Goal: Information Seeking & Learning: Find specific fact

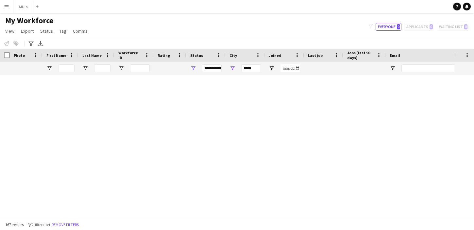
scroll to position [2602, 0]
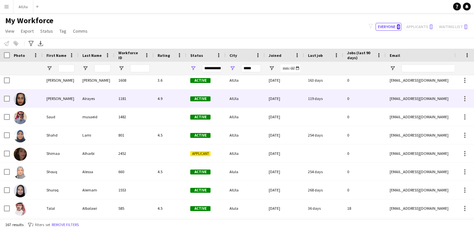
click at [56, 102] on div "[PERSON_NAME]" at bounding box center [60, 99] width 36 height 18
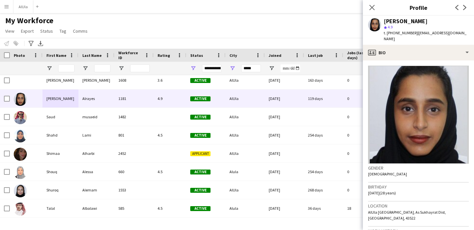
click at [395, 22] on div "Sarah Alrayes" at bounding box center [406, 21] width 44 height 6
copy div "Sarah Alrayes"
click at [394, 31] on span "t. +966541220420" at bounding box center [401, 32] width 34 height 5
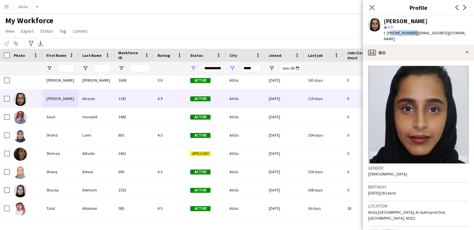
click at [394, 31] on span "t. +966541220420" at bounding box center [401, 32] width 34 height 5
copy span "966541220420"
click at [369, 190] on span "25-05-1997 (28 years)" at bounding box center [382, 192] width 28 height 5
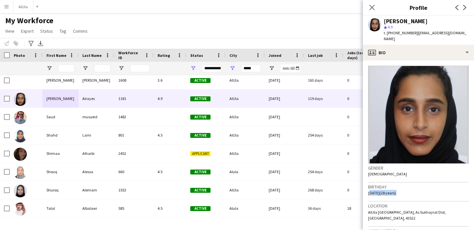
click at [384, 190] on span "25-05-1997 (28 years)" at bounding box center [382, 192] width 28 height 5
drag, startPoint x: 370, startPoint y: 187, endPoint x: 377, endPoint y: 186, distance: 7.0
click at [377, 190] on span "25-05-1997 (28 years)" at bounding box center [382, 192] width 28 height 5
click at [378, 190] on div "Birthday 25-05-1997 (28 years)" at bounding box center [418, 192] width 101 height 19
drag, startPoint x: 368, startPoint y: 188, endPoint x: 385, endPoint y: 187, distance: 17.4
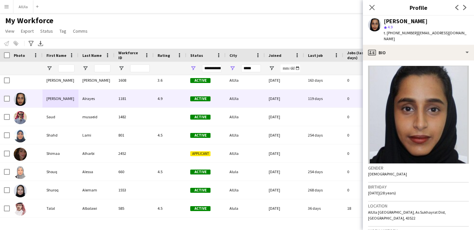
click at [386, 190] on span "25-05-1997 (28 years)" at bounding box center [382, 192] width 28 height 5
copy span "25-05-1997"
click at [421, 35] on span "| sa.alrayes7@gmail.com" at bounding box center [425, 35] width 83 height 11
drag, startPoint x: 454, startPoint y: 33, endPoint x: 413, endPoint y: 33, distance: 40.5
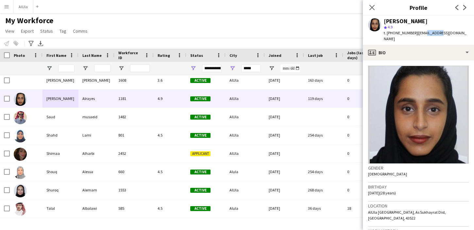
click at [413, 33] on div "Sarah Alrayes star 4.9 t. +966541220420 | sa.alrayes7@gmail.com" at bounding box center [418, 30] width 111 height 29
copy span "[EMAIL_ADDRESS][DOMAIN_NAME]"
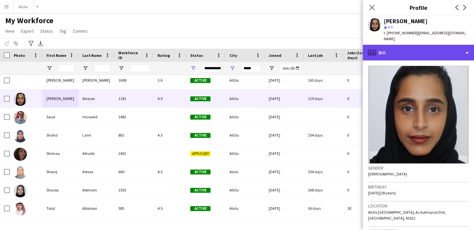
click at [388, 45] on div "profile Bio" at bounding box center [418, 53] width 111 height 16
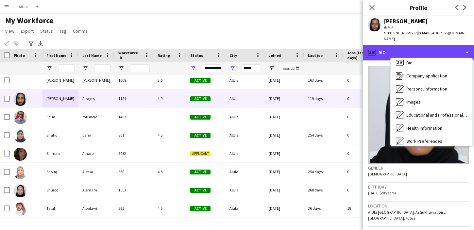
scroll to position [0, 0]
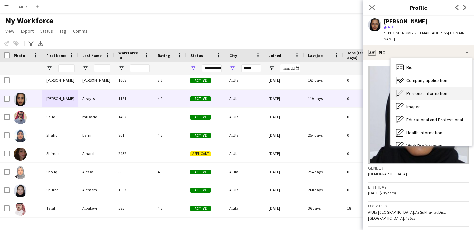
click at [409, 87] on div "Personal Information Personal Information" at bounding box center [431, 93] width 82 height 13
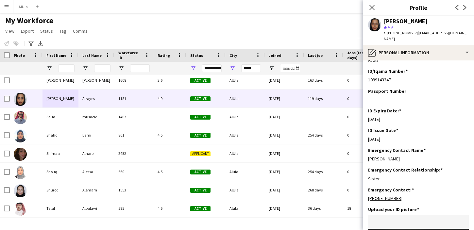
scroll to position [176, 0]
click at [378, 76] on div "1099143347" at bounding box center [418, 79] width 101 height 6
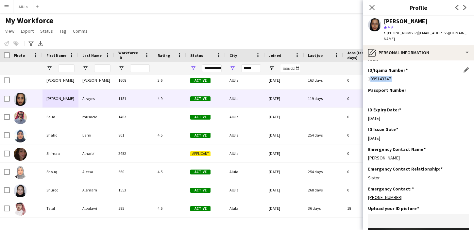
click at [378, 76] on div "1099143347" at bounding box center [418, 79] width 101 height 6
copy div "1099143347"
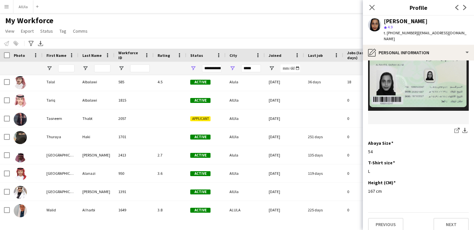
scroll to position [0, 0]
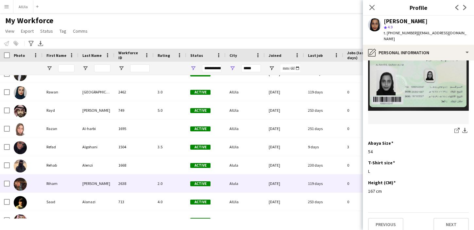
click at [26, 183] on img at bounding box center [20, 184] width 13 height 13
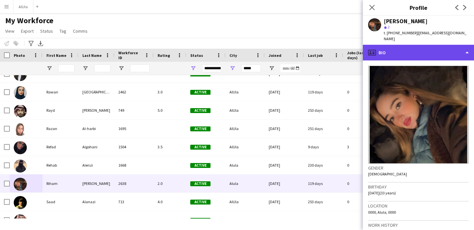
click at [414, 45] on div "profile Bio" at bounding box center [418, 53] width 111 height 16
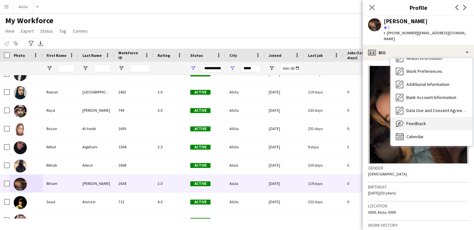
click at [417, 121] on span "Feedback" at bounding box center [416, 124] width 20 height 6
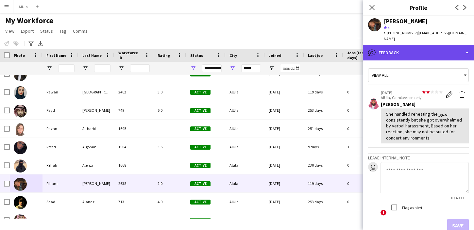
click at [397, 46] on div "bubble-pencil Feedback" at bounding box center [418, 53] width 111 height 16
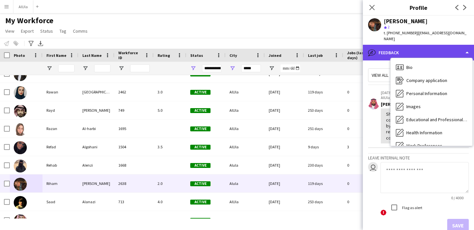
click at [370, 51] on icon at bounding box center [371, 52] width 3 height 3
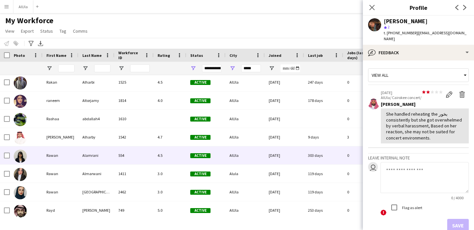
click at [87, 160] on div "Alamrani" at bounding box center [96, 155] width 36 height 18
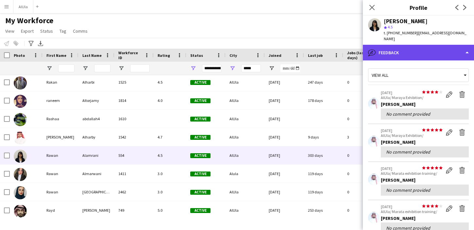
click at [389, 45] on div "bubble-pencil Feedback" at bounding box center [418, 53] width 111 height 16
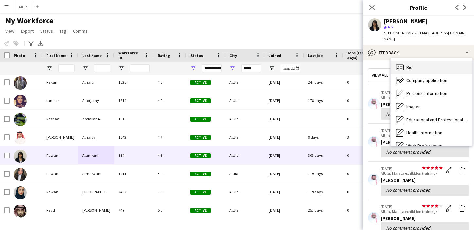
click at [406, 64] on span "Bio" at bounding box center [409, 67] width 6 height 6
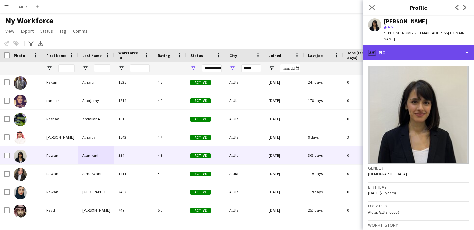
click at [414, 45] on div "profile Bio" at bounding box center [418, 53] width 111 height 16
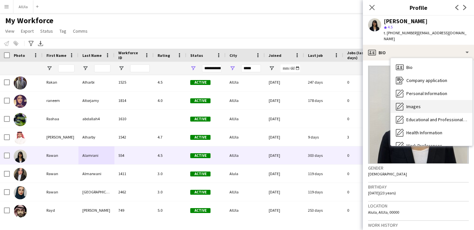
click at [419, 104] on span "Images" at bounding box center [413, 107] width 14 height 6
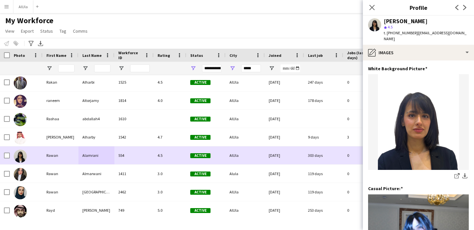
click at [138, 160] on div "554" at bounding box center [133, 155] width 39 height 18
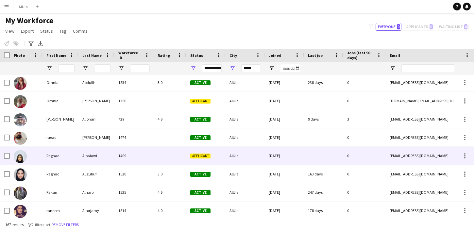
click at [43, 161] on div "Raghad" at bounding box center [60, 156] width 36 height 18
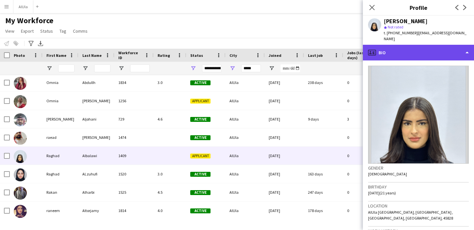
click at [420, 50] on div "profile Bio" at bounding box center [418, 53] width 111 height 16
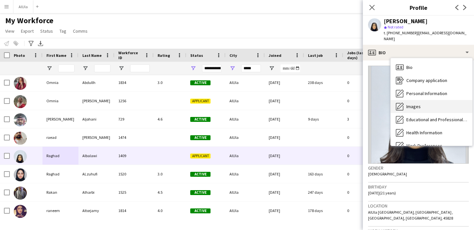
click at [424, 100] on div "Images Images" at bounding box center [431, 106] width 82 height 13
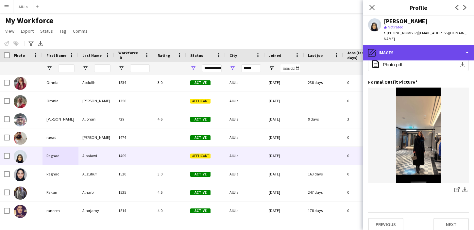
click at [402, 50] on div "pencil4 Images" at bounding box center [418, 53] width 111 height 16
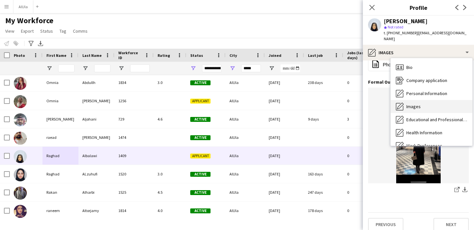
click at [413, 104] on span "Images" at bounding box center [413, 107] width 14 height 6
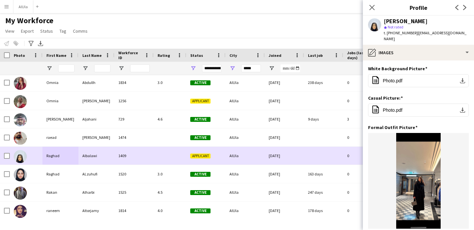
click at [167, 156] on div at bounding box center [170, 156] width 33 height 18
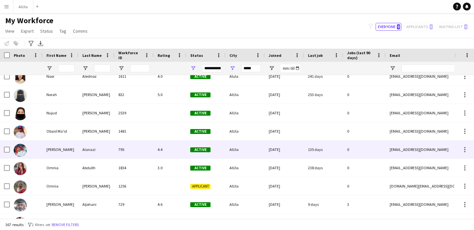
scroll to position [2019, 0]
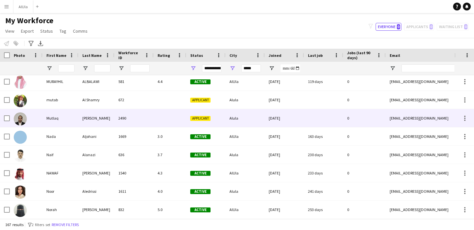
click at [20, 120] on img at bounding box center [20, 118] width 13 height 13
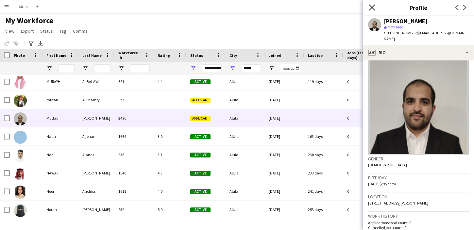
click at [369, 8] on icon "Close pop-in" at bounding box center [372, 7] width 6 height 6
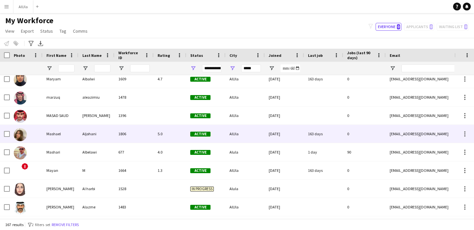
click at [109, 139] on div "Aljohani" at bounding box center [96, 134] width 36 height 18
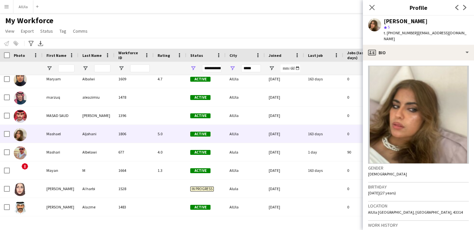
click at [417, 60] on app-crew-profile-bio "Gender Female Birthday 19-10-1997 (27 years) Location AlUla Saudi Arabia, AlUla…" at bounding box center [418, 145] width 111 height 170
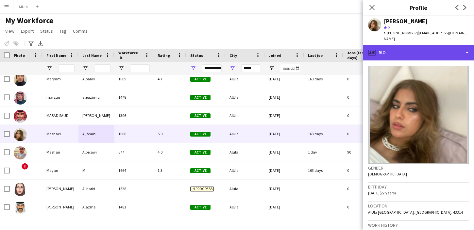
click at [418, 49] on div "profile Bio" at bounding box center [418, 53] width 111 height 16
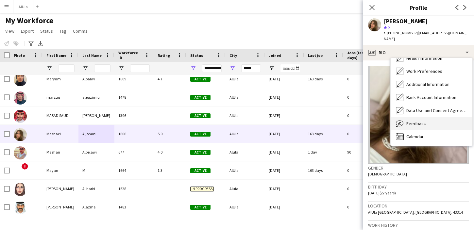
click at [415, 121] on span "Feedback" at bounding box center [416, 124] width 20 height 6
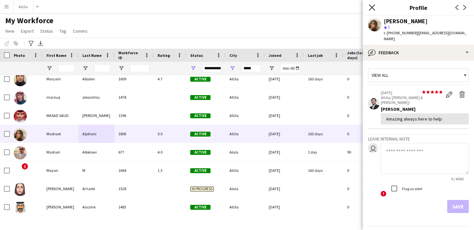
click at [372, 10] on icon "Close pop-in" at bounding box center [372, 7] width 6 height 6
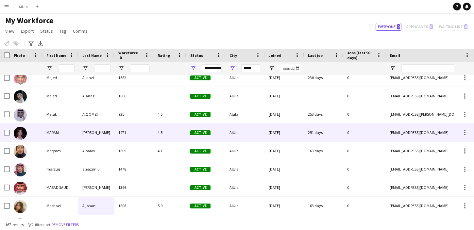
click at [136, 135] on div "1471" at bounding box center [133, 132] width 39 height 18
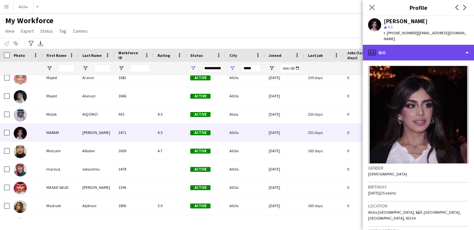
click at [393, 53] on div "profile Bio" at bounding box center [418, 53] width 111 height 16
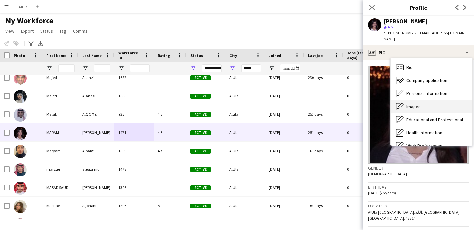
click at [406, 104] on span "Images" at bounding box center [413, 107] width 14 height 6
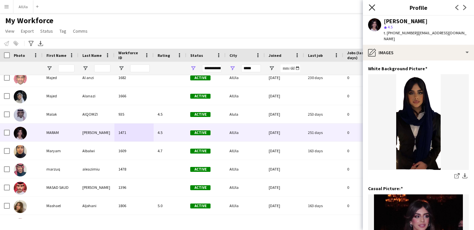
click at [370, 8] on icon "Close pop-in" at bounding box center [372, 7] width 6 height 6
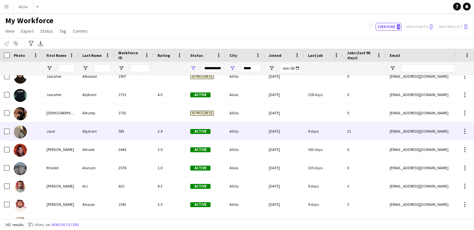
click at [105, 134] on div "Aljuhani" at bounding box center [96, 131] width 36 height 18
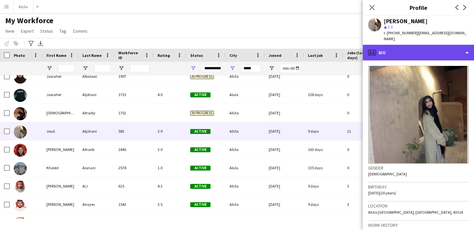
click at [402, 47] on div "profile Bio" at bounding box center [418, 53] width 111 height 16
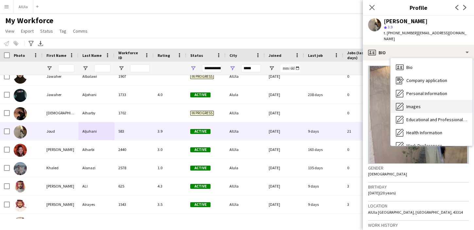
click at [412, 104] on span "Images" at bounding box center [413, 107] width 14 height 6
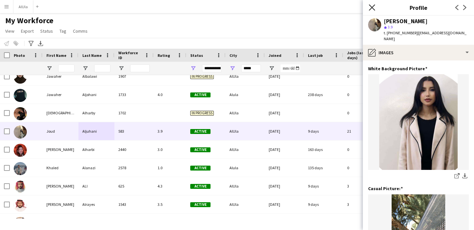
click at [373, 9] on icon at bounding box center [372, 7] width 6 height 6
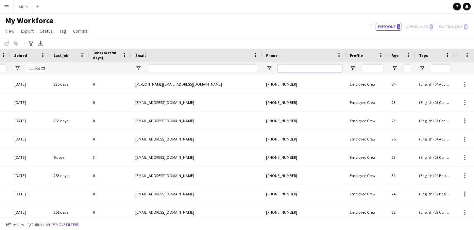
click at [304, 71] on input "Phone Filter Input" at bounding box center [310, 68] width 64 height 8
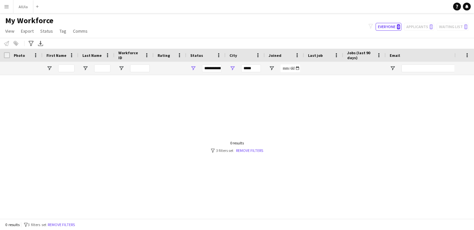
type input "**********"
click at [255, 69] on input "*****" at bounding box center [251, 68] width 20 height 8
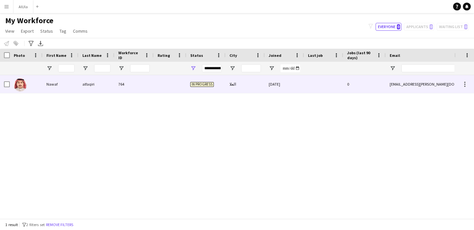
click at [109, 88] on div "alfaqiri" at bounding box center [96, 84] width 36 height 18
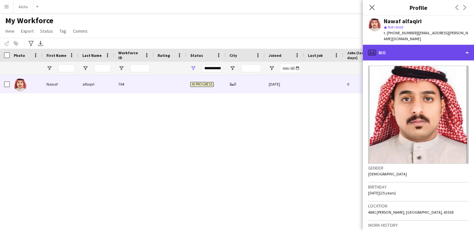
click at [422, 55] on div "profile Bio" at bounding box center [418, 53] width 111 height 16
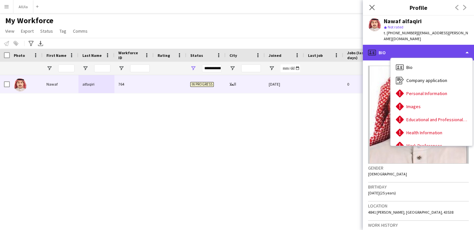
click at [429, 53] on div "profile Bio" at bounding box center [418, 53] width 111 height 16
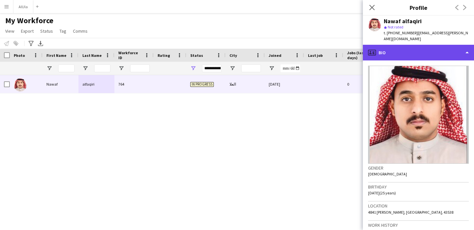
click at [412, 54] on div "profile Bio" at bounding box center [418, 53] width 111 height 16
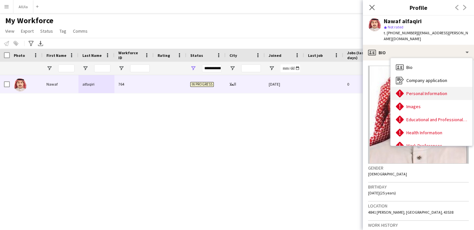
click at [412, 92] on span "Personal Information" at bounding box center [426, 93] width 41 height 6
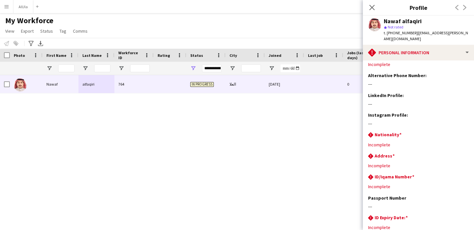
scroll to position [0, 0]
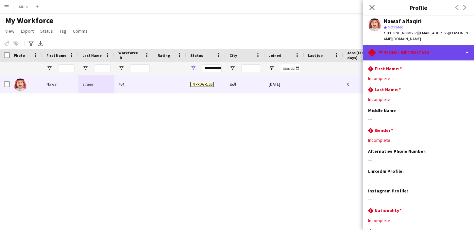
click at [433, 50] on div "rhombus-alert Personal Information" at bounding box center [418, 53] width 111 height 16
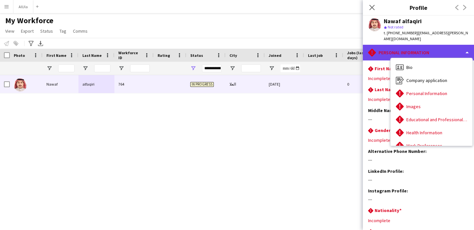
click at [437, 53] on div "rhombus-alert Personal Information" at bounding box center [418, 53] width 111 height 16
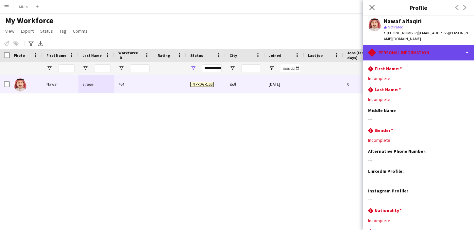
click at [452, 53] on div "rhombus-alert Personal Information" at bounding box center [418, 53] width 111 height 16
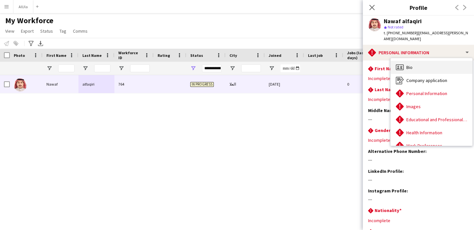
click at [419, 66] on div "Bio Bio" at bounding box center [431, 67] width 82 height 13
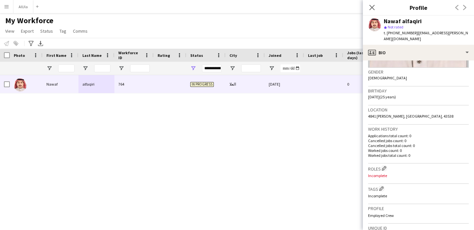
scroll to position [98, 0]
click at [379, 113] on span "4841 الحارث بن نوفل بن الحارث بن عبدالمطلب, العلا, 43538" at bounding box center [410, 114] width 85 height 5
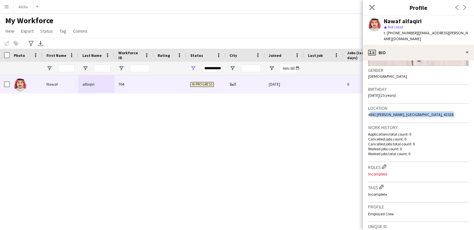
click at [379, 113] on span "4841 الحارث بن نوفل بن الحارث بن عبدالمطلب, العلا, 43538" at bounding box center [410, 114] width 85 height 5
copy span "4841 الحارث بن نوفل بن الحارث بن عبدالمطلب, العلا, 43538"
click at [372, 7] on icon at bounding box center [372, 7] width 6 height 6
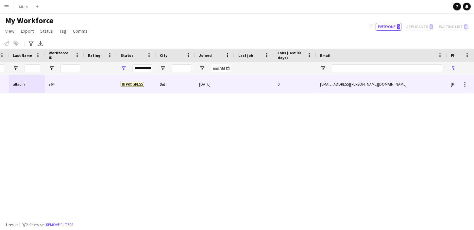
scroll to position [0, 166]
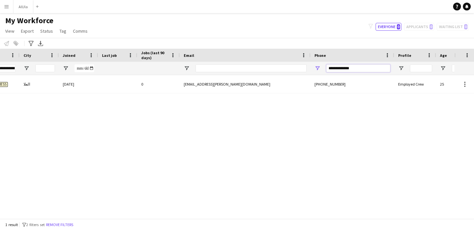
click at [341, 69] on input "**********" at bounding box center [358, 68] width 64 height 8
type input "*"
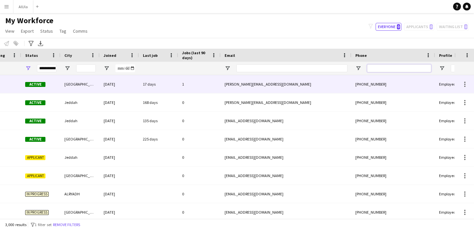
scroll to position [0, 115]
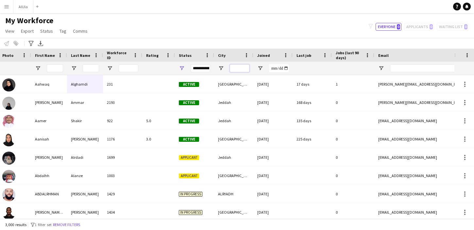
click at [238, 67] on input "City Filter Input" at bounding box center [240, 68] width 20 height 8
type input "*"
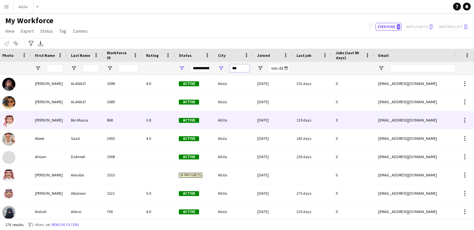
type input "***"
click at [151, 114] on div "3.8" at bounding box center [158, 120] width 33 height 18
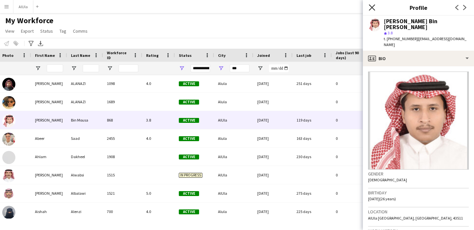
click at [371, 8] on icon at bounding box center [372, 7] width 6 height 6
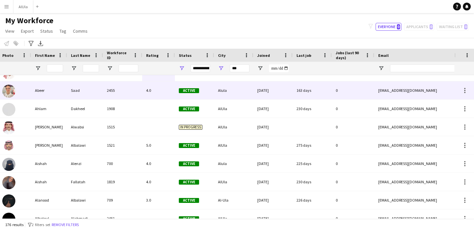
click at [80, 94] on div "Saad" at bounding box center [85, 90] width 36 height 18
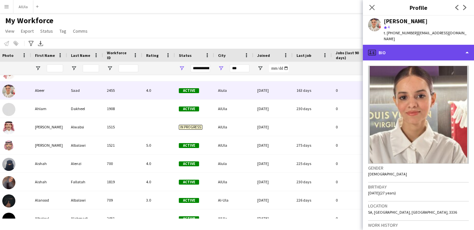
click at [403, 47] on div "profile Bio" at bounding box center [418, 53] width 111 height 16
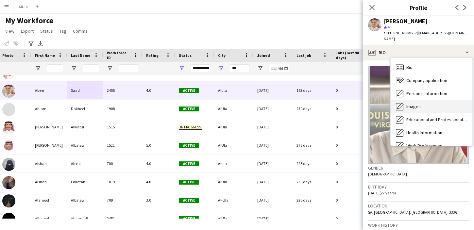
click at [412, 104] on span "Images" at bounding box center [413, 107] width 14 height 6
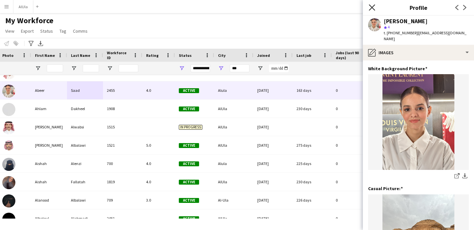
click at [372, 8] on icon at bounding box center [372, 7] width 6 height 6
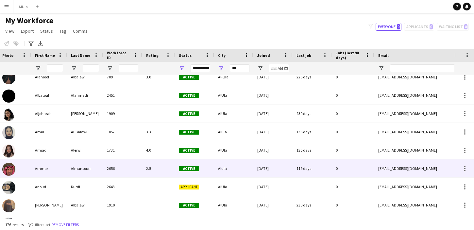
click at [73, 165] on div "Almansouri" at bounding box center [85, 168] width 36 height 18
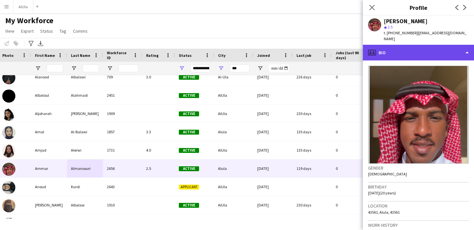
click at [406, 47] on div "profile Bio" at bounding box center [418, 53] width 111 height 16
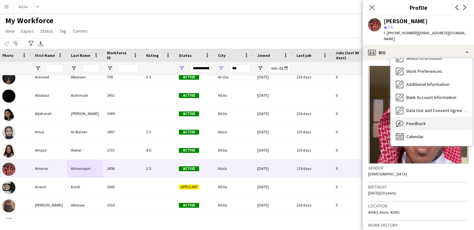
click at [410, 121] on span "Feedback" at bounding box center [416, 124] width 20 height 6
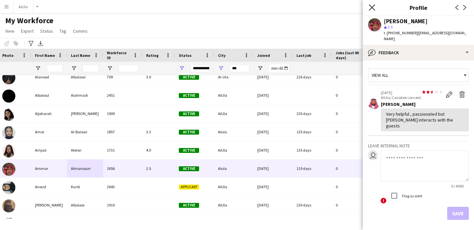
click at [374, 7] on icon "Close pop-in" at bounding box center [372, 7] width 6 height 6
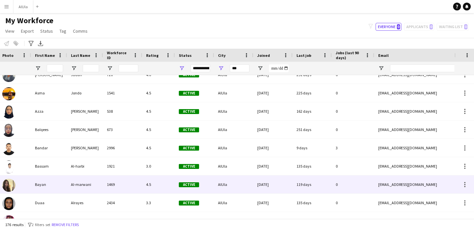
click at [78, 189] on div "Al-marwani" at bounding box center [85, 184] width 36 height 18
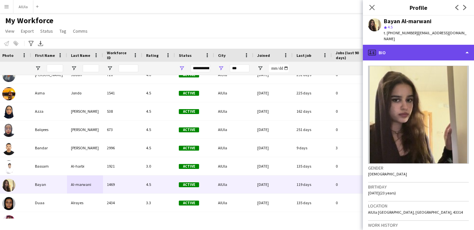
click at [431, 48] on div "profile Bio" at bounding box center [418, 53] width 111 height 16
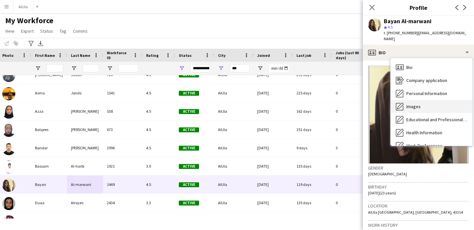
click at [417, 104] on span "Images" at bounding box center [413, 107] width 14 height 6
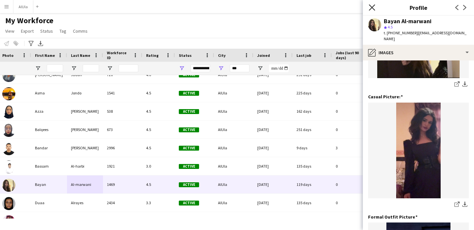
click at [372, 5] on icon "Close pop-in" at bounding box center [372, 7] width 6 height 6
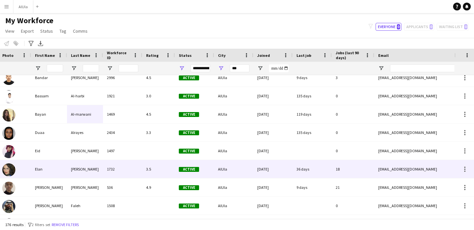
click at [126, 167] on div "1732" at bounding box center [122, 169] width 39 height 18
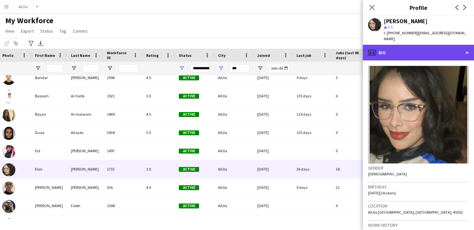
click at [438, 46] on div "profile Bio" at bounding box center [418, 53] width 111 height 16
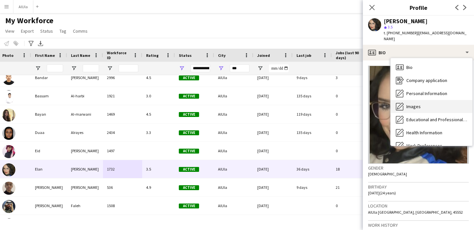
click at [430, 103] on div "Images Images" at bounding box center [431, 106] width 82 height 13
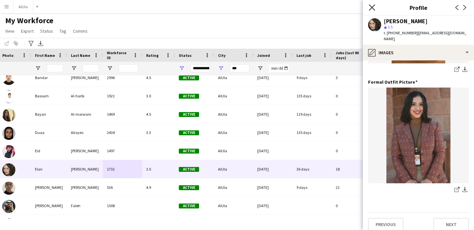
click at [371, 7] on icon "Close pop-in" at bounding box center [372, 7] width 6 height 6
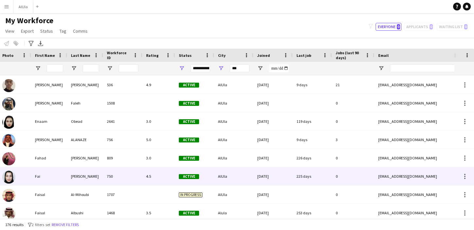
click at [115, 183] on div "750" at bounding box center [122, 176] width 39 height 18
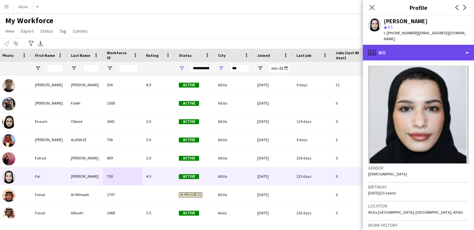
click at [400, 45] on div "profile Bio" at bounding box center [418, 53] width 111 height 16
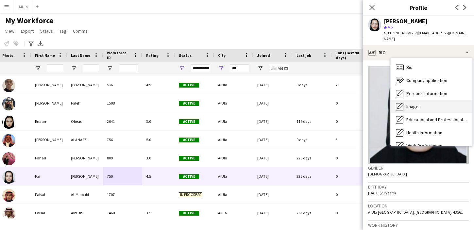
click at [408, 104] on span "Images" at bounding box center [413, 107] width 14 height 6
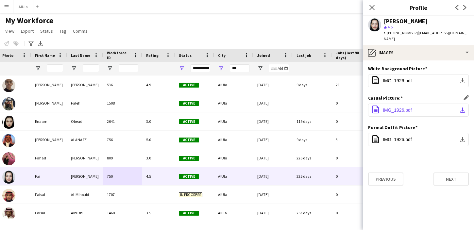
click at [434, 104] on button "office-file-sheet IMG_1926.pdf download-bottom" at bounding box center [418, 110] width 101 height 13
click at [411, 133] on button "office-file-sheet IMG_1926.pdf download-bottom" at bounding box center [418, 139] width 101 height 13
click at [465, 137] on app-icon "download-bottom" at bounding box center [462, 139] width 5 height 5
click at [464, 78] on app-icon "download-bottom" at bounding box center [462, 80] width 5 height 5
click at [369, 9] on icon "Close pop-in" at bounding box center [372, 7] width 6 height 6
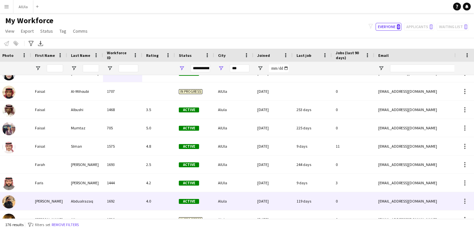
scroll to position [839, 0]
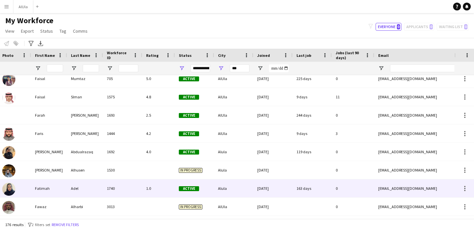
click at [51, 194] on div "Fatimah" at bounding box center [49, 188] width 36 height 18
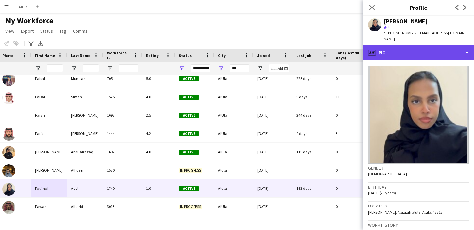
click at [437, 47] on div "profile Bio" at bounding box center [418, 53] width 111 height 16
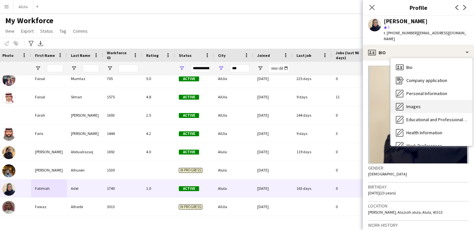
click at [424, 102] on div "Images Images" at bounding box center [431, 106] width 82 height 13
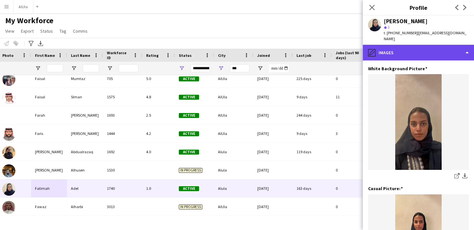
click at [420, 48] on div "pencil4 Images" at bounding box center [418, 53] width 111 height 16
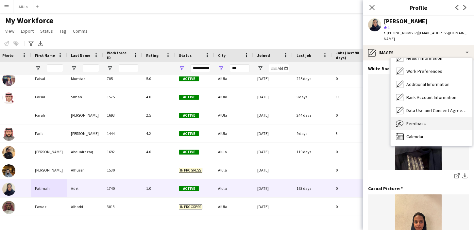
click at [423, 121] on span "Feedback" at bounding box center [416, 124] width 20 height 6
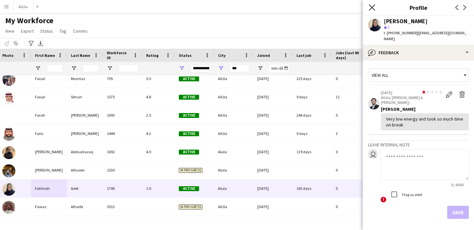
click at [371, 6] on icon "Close pop-in" at bounding box center [372, 7] width 6 height 6
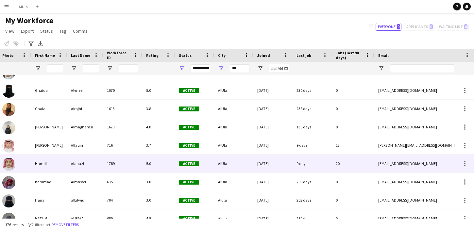
click at [113, 168] on div "1789" at bounding box center [122, 164] width 39 height 18
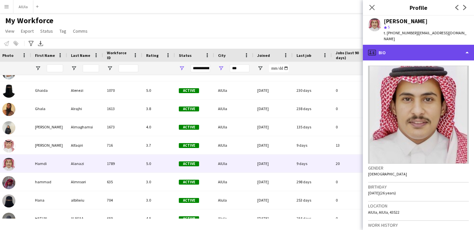
click at [414, 48] on div "profile Bio" at bounding box center [418, 53] width 111 height 16
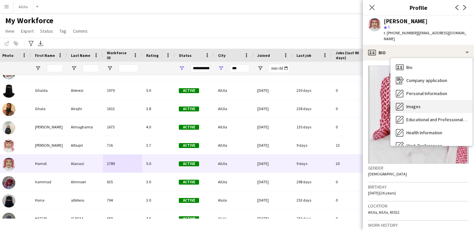
click at [414, 104] on span "Images" at bounding box center [413, 107] width 14 height 6
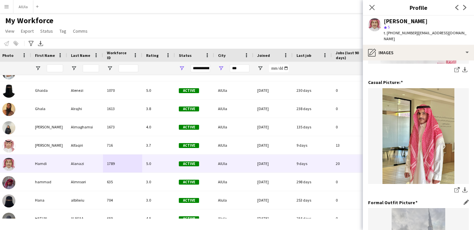
scroll to position [0, 0]
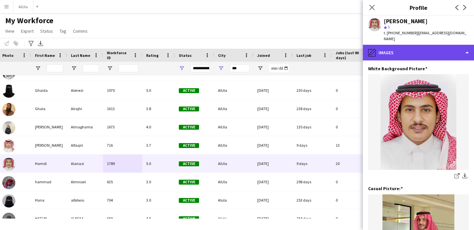
click at [420, 45] on div "pencil4 Images" at bounding box center [418, 53] width 111 height 16
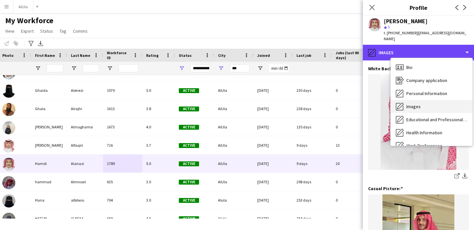
scroll to position [74, 0]
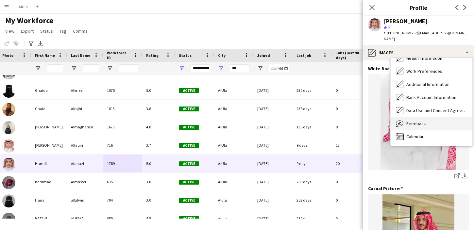
click at [415, 121] on span "Feedback" at bounding box center [416, 124] width 20 height 6
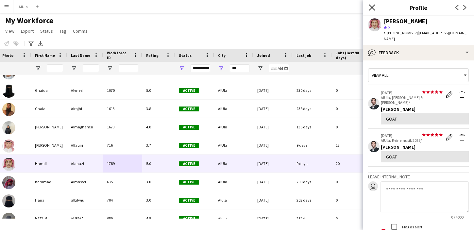
click at [372, 6] on icon "Close pop-in" at bounding box center [372, 7] width 6 height 6
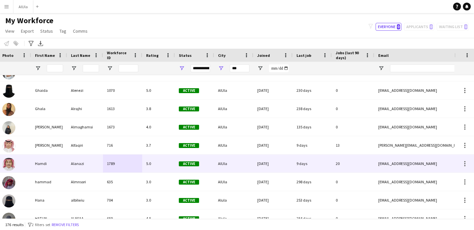
click at [13, 168] on img at bounding box center [8, 164] width 13 height 13
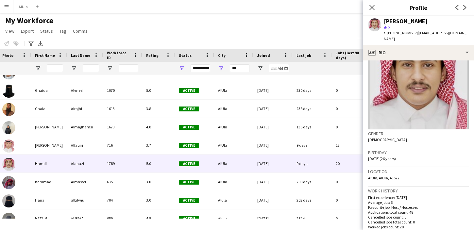
scroll to position [0, 0]
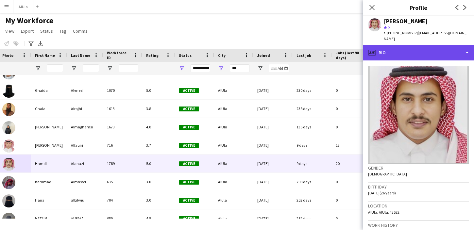
click at [402, 50] on div "profile Bio" at bounding box center [418, 53] width 111 height 16
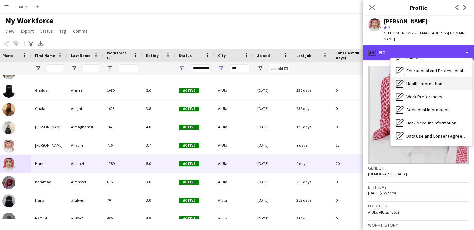
scroll to position [74, 0]
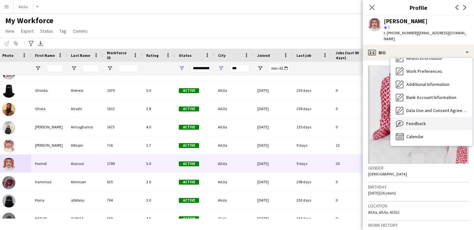
click at [419, 121] on span "Feedback" at bounding box center [416, 124] width 20 height 6
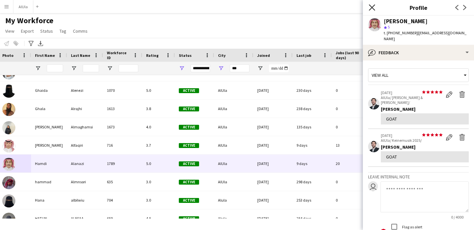
click at [371, 5] on icon "Close pop-in" at bounding box center [372, 7] width 6 height 6
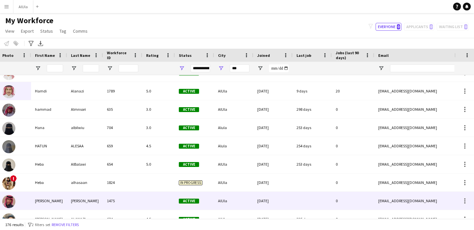
scroll to position [1128, 0]
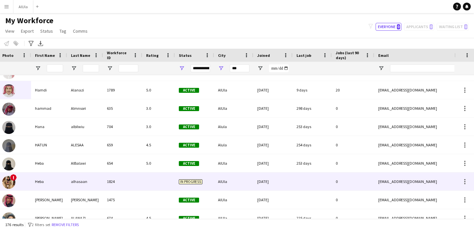
click at [69, 183] on div "alhasaan" at bounding box center [85, 181] width 36 height 18
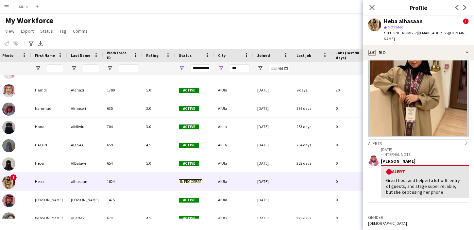
scroll to position [26, 0]
click at [375, 9] on app-icon "Close pop-in" at bounding box center [371, 7] width 9 height 9
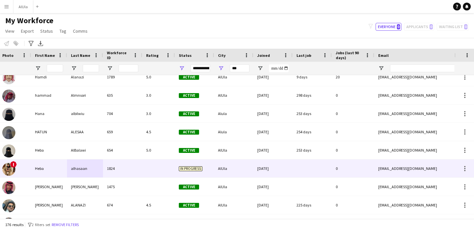
scroll to position [1145, 0]
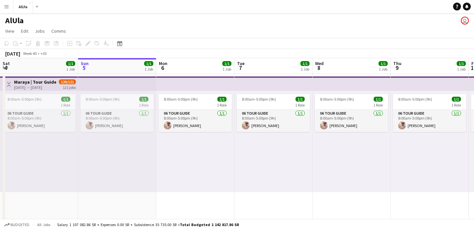
click at [4, 5] on app-icon "Menu" at bounding box center [6, 6] width 5 height 5
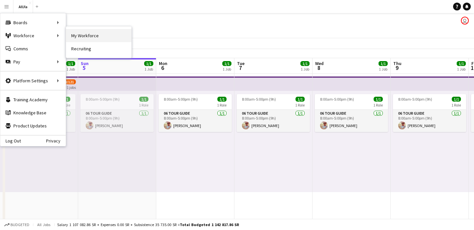
click at [86, 36] on link "My Workforce" at bounding box center [98, 35] width 65 height 13
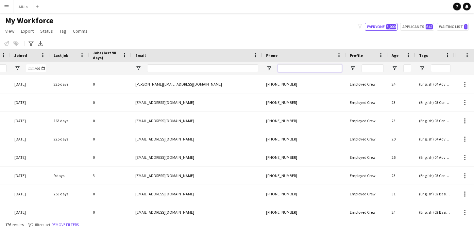
click at [327, 67] on input "Phone Filter Input" at bounding box center [310, 68] width 64 height 8
paste input "**********"
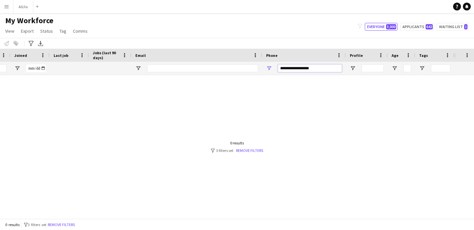
click at [301, 68] on input "**********" at bounding box center [310, 68] width 64 height 8
click at [300, 68] on input "**********" at bounding box center [310, 68] width 64 height 8
click at [293, 68] on input "**********" at bounding box center [310, 68] width 64 height 8
click at [289, 69] on input "**********" at bounding box center [310, 68] width 64 height 8
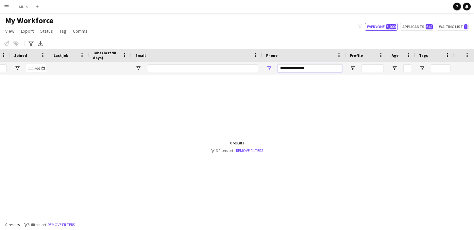
type input "**********"
click at [269, 126] on div at bounding box center [227, 146] width 454 height 143
click at [302, 68] on input "**********" at bounding box center [310, 68] width 64 height 8
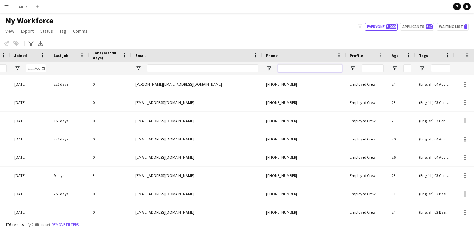
type input "*"
paste input "**********"
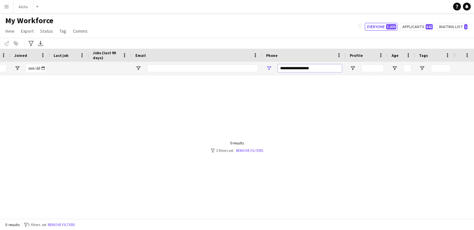
click at [300, 68] on input "**********" at bounding box center [310, 68] width 64 height 8
click at [301, 68] on input "**********" at bounding box center [310, 68] width 64 height 8
click at [294, 68] on input "**********" at bounding box center [310, 68] width 64 height 8
click at [289, 68] on input "**********" at bounding box center [310, 68] width 64 height 8
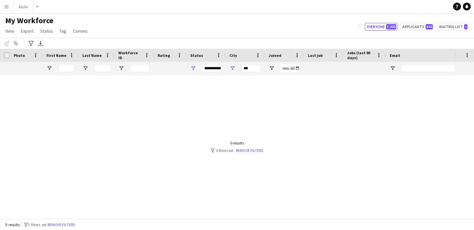
type input "**********"
click at [247, 69] on input "***" at bounding box center [251, 68] width 20 height 8
click at [266, 122] on div at bounding box center [227, 146] width 454 height 143
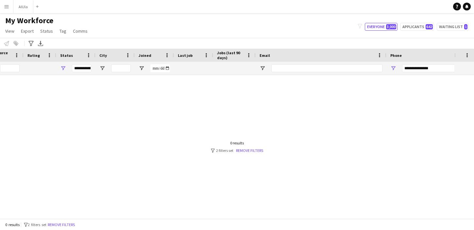
scroll to position [0, 191]
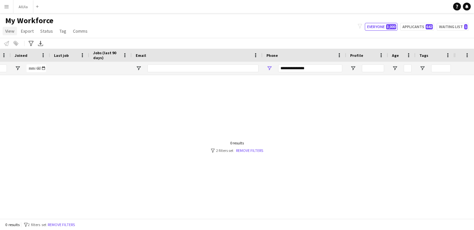
click at [11, 29] on span "View" at bounding box center [9, 31] width 9 height 6
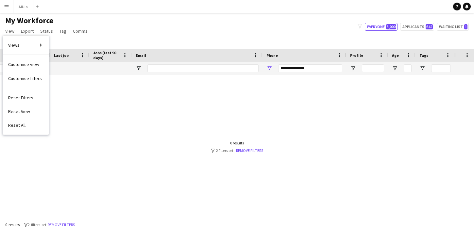
click at [4, 4] on button "Menu" at bounding box center [6, 6] width 13 height 13
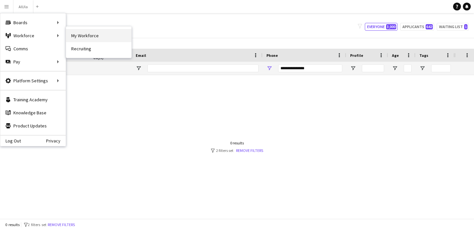
click at [94, 38] on link "My Workforce" at bounding box center [98, 35] width 65 height 13
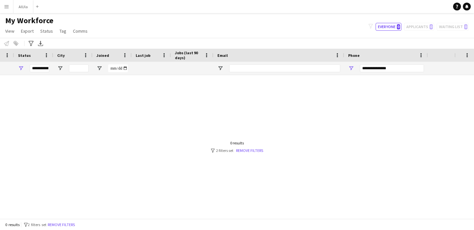
scroll to position [0, 6]
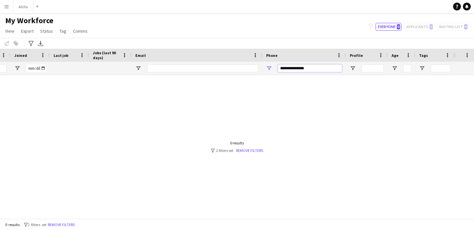
click at [302, 66] on input "**********" at bounding box center [310, 68] width 64 height 8
type input "*"
click at [123, 170] on div at bounding box center [227, 146] width 454 height 143
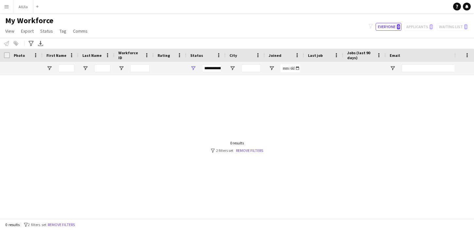
click at [7, 8] on app-icon "Menu" at bounding box center [6, 6] width 5 height 5
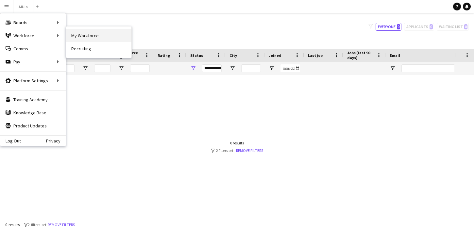
click at [103, 39] on link "My Workforce" at bounding box center [98, 35] width 65 height 13
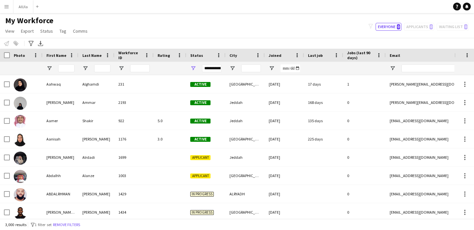
type input "*"
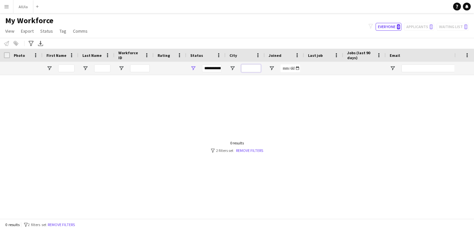
click at [250, 69] on input "City Filter Input" at bounding box center [251, 68] width 20 height 8
type input "***"
click at [209, 110] on div at bounding box center [227, 146] width 454 height 143
click at [254, 67] on input "***" at bounding box center [251, 68] width 20 height 8
click at [123, 98] on div at bounding box center [227, 146] width 454 height 143
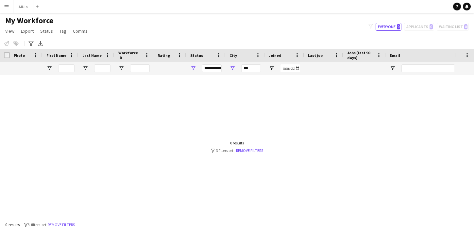
click at [5, 9] on app-icon "Menu" at bounding box center [6, 6] width 5 height 5
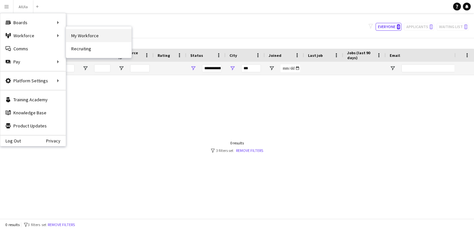
click at [75, 36] on link "My Workforce" at bounding box center [98, 35] width 65 height 13
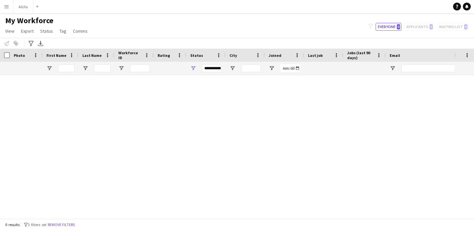
type input "***"
type input "*"
click at [245, 69] on input "***" at bounding box center [251, 68] width 20 height 8
click at [8, 7] on app-icon "Menu" at bounding box center [6, 6] width 5 height 5
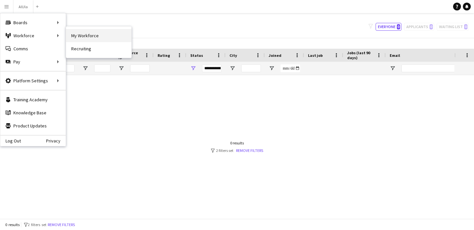
click at [87, 38] on link "My Workforce" at bounding box center [98, 35] width 65 height 13
type input "*"
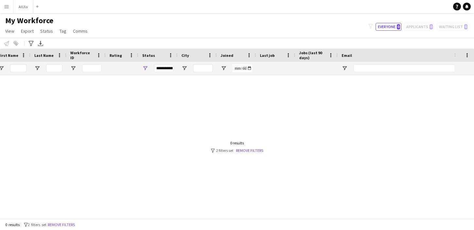
scroll to position [0, 0]
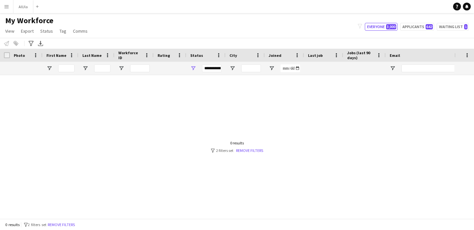
click at [7, 8] on app-icon "Menu" at bounding box center [6, 6] width 5 height 5
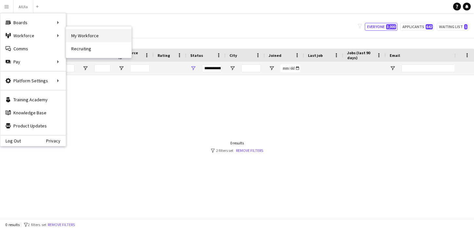
click at [86, 39] on link "My Workforce" at bounding box center [98, 35] width 65 height 13
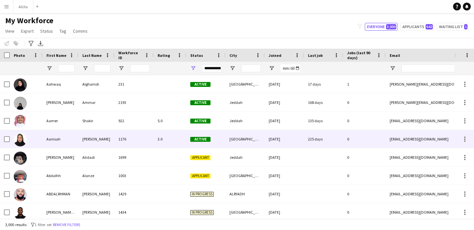
type input "*"
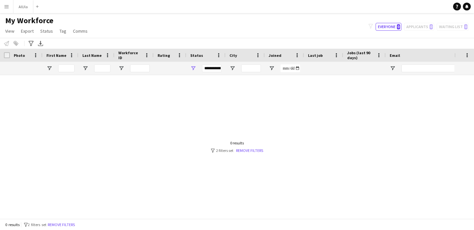
click at [4, 6] on app-icon "Menu" at bounding box center [6, 6] width 5 height 5
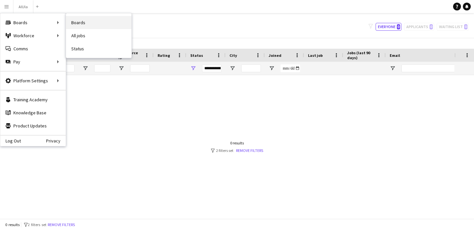
click at [76, 21] on link "Boards" at bounding box center [98, 22] width 65 height 13
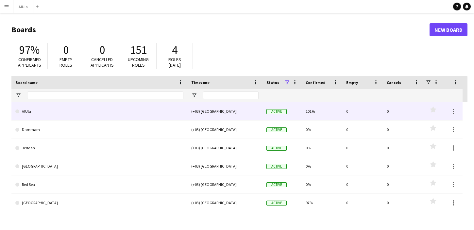
click at [53, 116] on link "AlUla" at bounding box center [99, 111] width 168 height 18
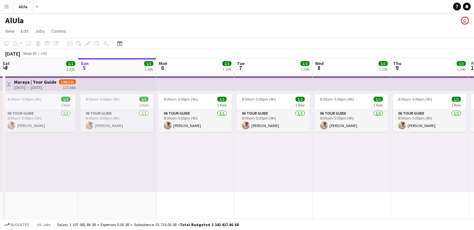
click at [112, 156] on div "8:00am-5:00pm (9h) 1/1 1 Role 06 Tour Guide [DATE] 8:00am-5:00pm (9h) [PERSON_N…" at bounding box center [117, 141] width 78 height 101
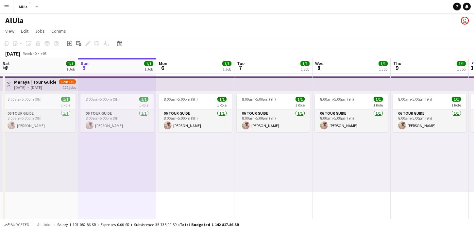
click at [6, 10] on button "Menu" at bounding box center [6, 6] width 13 height 13
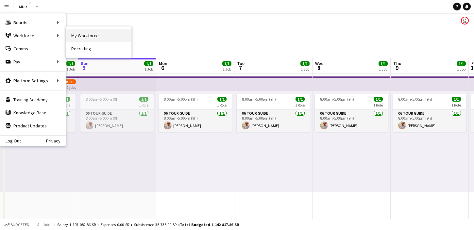
click at [72, 38] on link "My Workforce" at bounding box center [98, 35] width 65 height 13
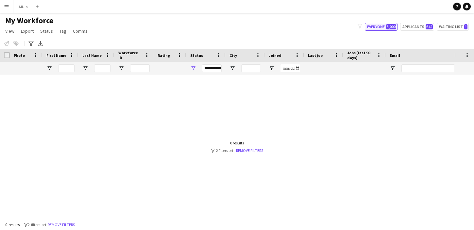
click at [379, 29] on button "Everyone 3,000" at bounding box center [381, 27] width 33 height 8
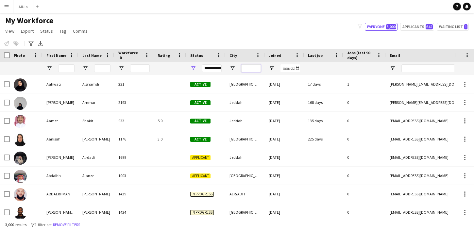
click at [252, 67] on input "City Filter Input" at bounding box center [251, 68] width 20 height 8
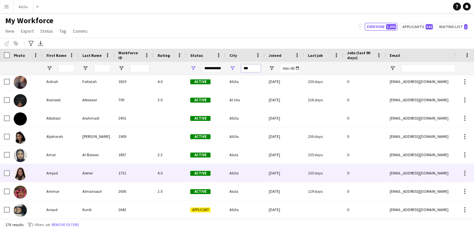
scroll to position [318, 0]
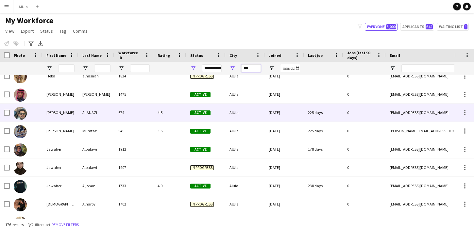
type input "***"
click at [44, 113] on div "[PERSON_NAME]" at bounding box center [60, 113] width 36 height 18
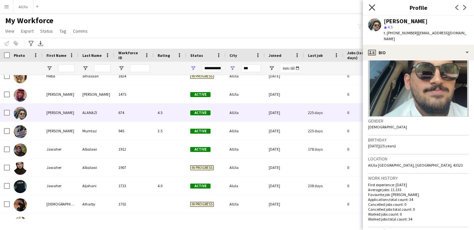
click at [373, 7] on icon "Close pop-in" at bounding box center [372, 7] width 6 height 6
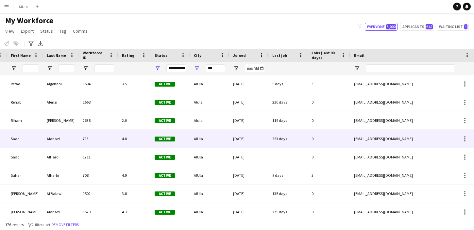
scroll to position [0, 57]
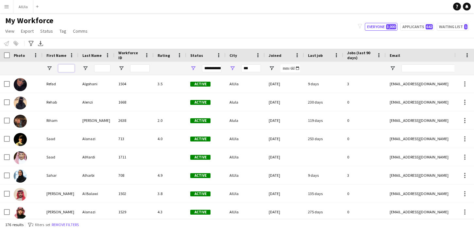
click at [68, 67] on input "First Name Filter Input" at bounding box center [66, 68] width 16 height 8
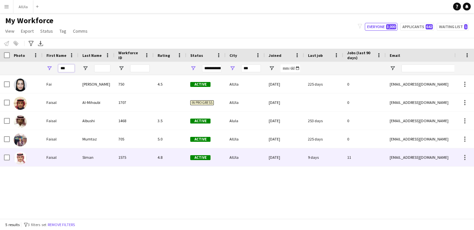
type input "***"
click at [50, 157] on div "Faisal" at bounding box center [60, 157] width 36 height 18
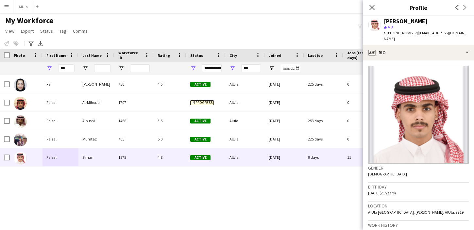
click at [400, 22] on div "[PERSON_NAME]" at bounding box center [406, 21] width 44 height 6
copy div "[PERSON_NAME]"
click at [373, 190] on span "[DATE] (21 years)" at bounding box center [382, 192] width 28 height 5
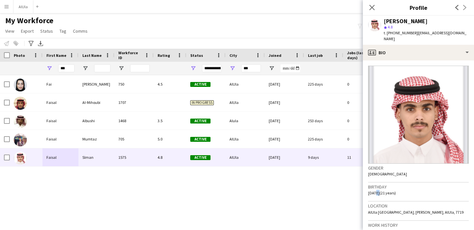
click at [373, 190] on span "[DATE] (21 years)" at bounding box center [382, 192] width 28 height 5
click at [384, 190] on span "[DATE] (21 years)" at bounding box center [382, 192] width 28 height 5
drag, startPoint x: 367, startPoint y: 186, endPoint x: 386, endPoint y: 189, distance: 19.2
click at [386, 189] on app-crew-profile-bio "Gender [DEMOGRAPHIC_DATA] Birthday [DEMOGRAPHIC_DATA] (21 years) Location [GEOG…" at bounding box center [418, 145] width 111 height 170
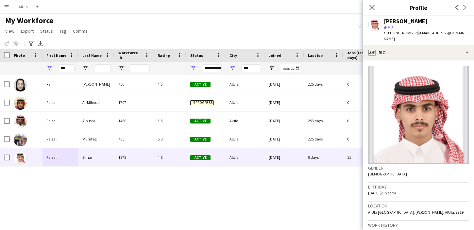
copy span "[DATE]"
click at [401, 33] on span "t. [PHONE_NUMBER]" at bounding box center [401, 32] width 34 height 5
copy span "9660552593961"
click at [435, 31] on span "| [EMAIL_ADDRESS][DOMAIN_NAME]" at bounding box center [425, 35] width 83 height 11
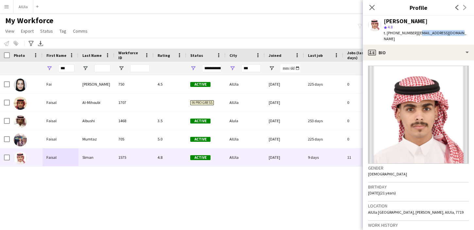
drag, startPoint x: 455, startPoint y: 32, endPoint x: 418, endPoint y: 34, distance: 37.9
click at [417, 34] on span "| [EMAIL_ADDRESS][DOMAIN_NAME]" at bounding box center [425, 35] width 83 height 11
click at [418, 34] on span "| [EMAIL_ADDRESS][DOMAIN_NAME]" at bounding box center [425, 35] width 83 height 11
drag, startPoint x: 416, startPoint y: 33, endPoint x: 457, endPoint y: 32, distance: 40.5
click at [457, 32] on div "[PERSON_NAME] star 4.8 t. [PHONE_NUMBER] | [EMAIL_ADDRESS][DOMAIN_NAME]" at bounding box center [418, 30] width 111 height 29
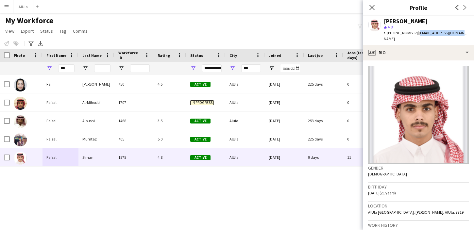
copy span "[EMAIL_ADDRESS][DOMAIN_NAME]"
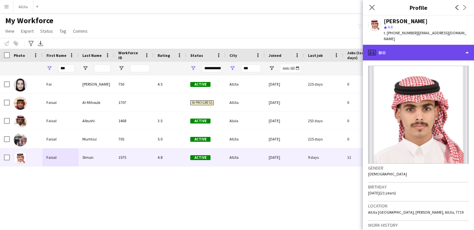
click at [418, 47] on div "profile Bio" at bounding box center [418, 53] width 111 height 16
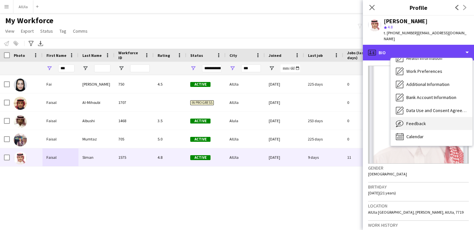
scroll to position [0, 0]
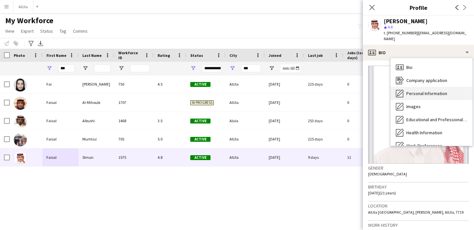
click at [418, 90] on span "Personal Information" at bounding box center [426, 93] width 41 height 6
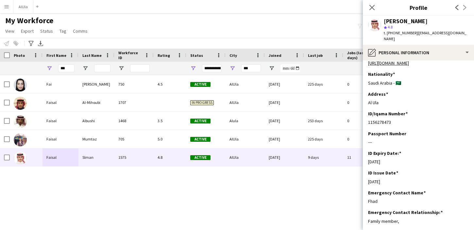
scroll to position [148, 0]
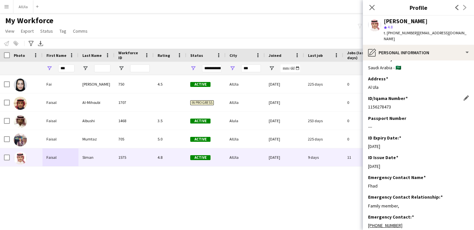
click at [380, 110] on div "1156278473" at bounding box center [418, 107] width 101 height 6
copy div "1156278473"
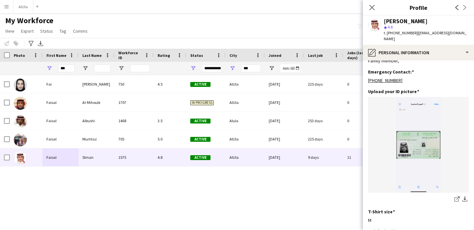
scroll to position [377, 0]
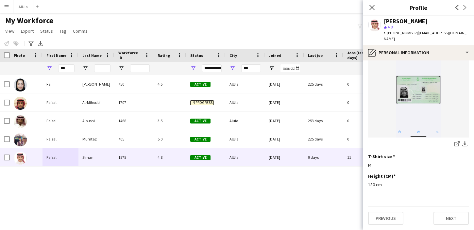
click at [145, 176] on div "[PERSON_NAME] 750 4.5 Active AlUla [DATE] 225 days 0 [EMAIL_ADDRESS][DOMAIN_NAM…" at bounding box center [227, 146] width 454 height 143
click at [373, 5] on icon "Close pop-in" at bounding box center [372, 7] width 6 height 6
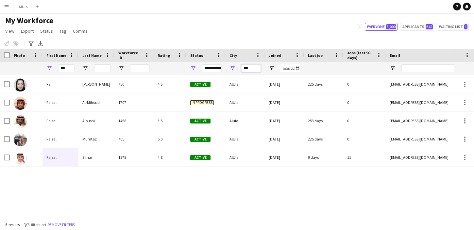
click at [251, 69] on input "***" at bounding box center [251, 68] width 20 height 8
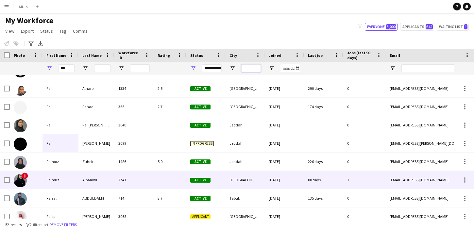
scroll to position [3, 0]
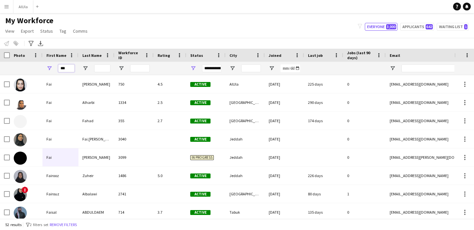
click at [67, 67] on input "***" at bounding box center [66, 68] width 16 height 8
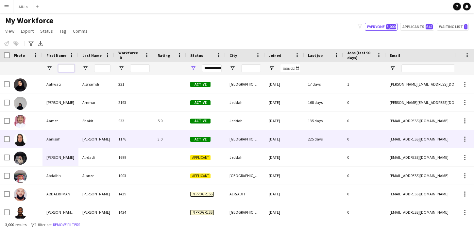
scroll to position [8, 0]
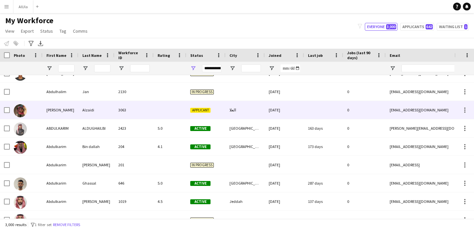
click at [82, 111] on div "Alzaidi" at bounding box center [96, 110] width 36 height 18
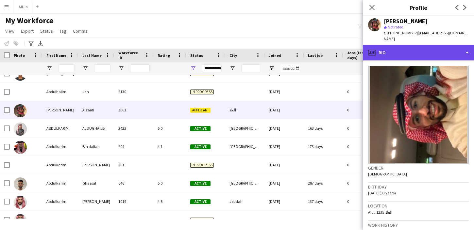
click at [419, 48] on div "profile Bio" at bounding box center [418, 53] width 111 height 16
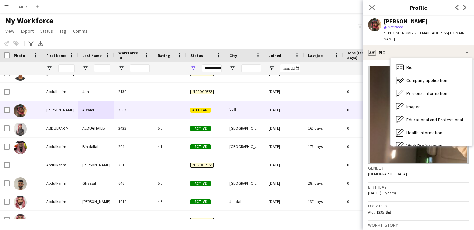
click at [378, 8] on div "Close pop-in" at bounding box center [372, 7] width 18 height 15
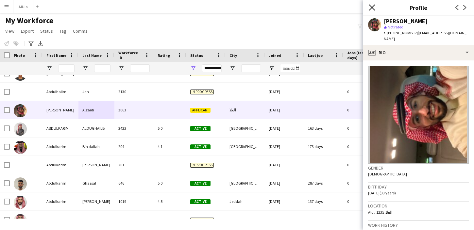
click at [371, 8] on icon "Close pop-in" at bounding box center [372, 7] width 6 height 6
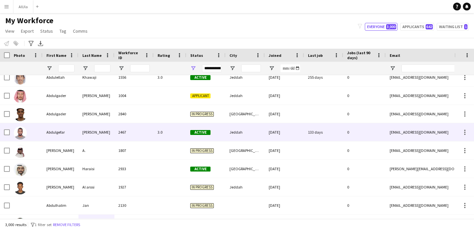
scroll to position [1598, 0]
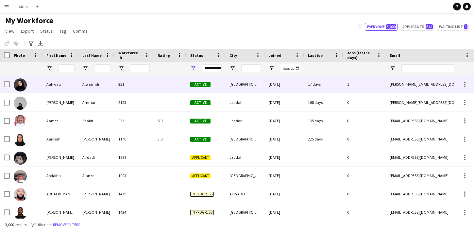
click at [19, 86] on img at bounding box center [20, 84] width 13 height 13
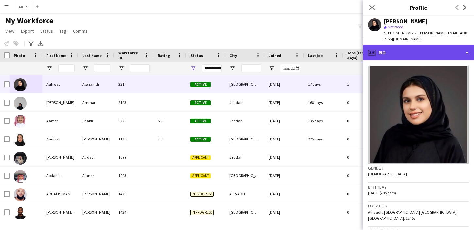
click at [414, 48] on div "profile Bio" at bounding box center [418, 53] width 111 height 16
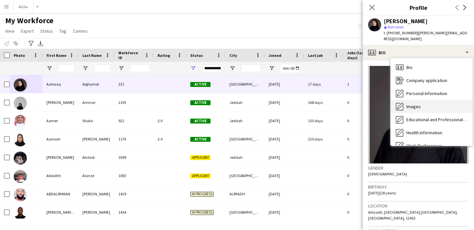
click at [423, 103] on div "Images Images" at bounding box center [431, 106] width 82 height 13
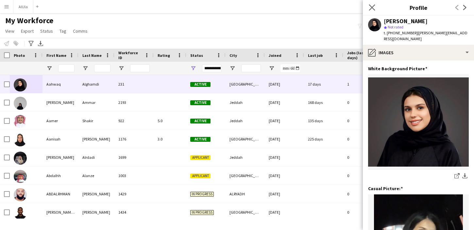
click at [368, 7] on app-icon "Close pop-in" at bounding box center [371, 7] width 9 height 9
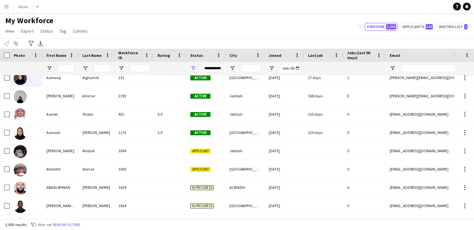
scroll to position [7, 0]
